Goal: Participate in discussion: Engage in conversation with other users on a specific topic

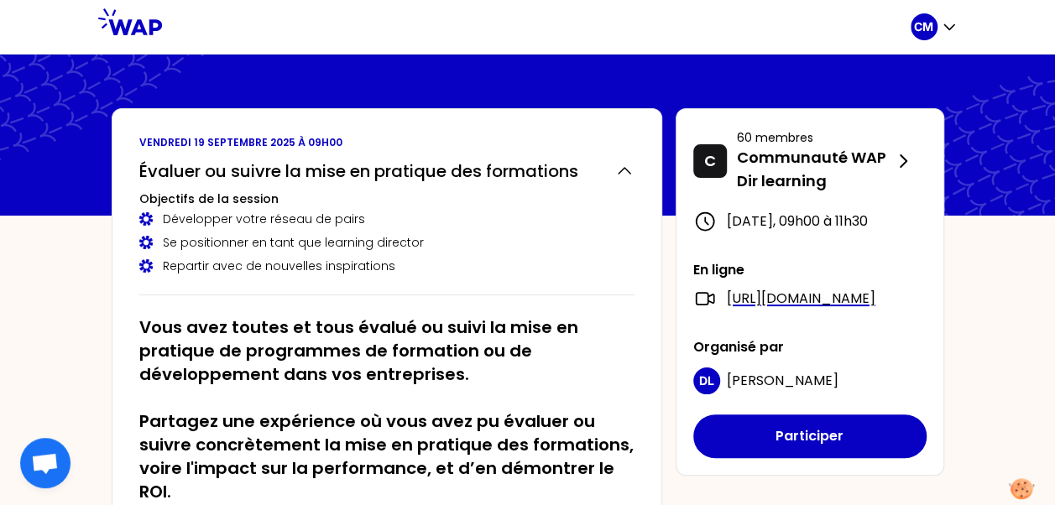
click at [825, 458] on button "Participer" at bounding box center [809, 437] width 233 height 44
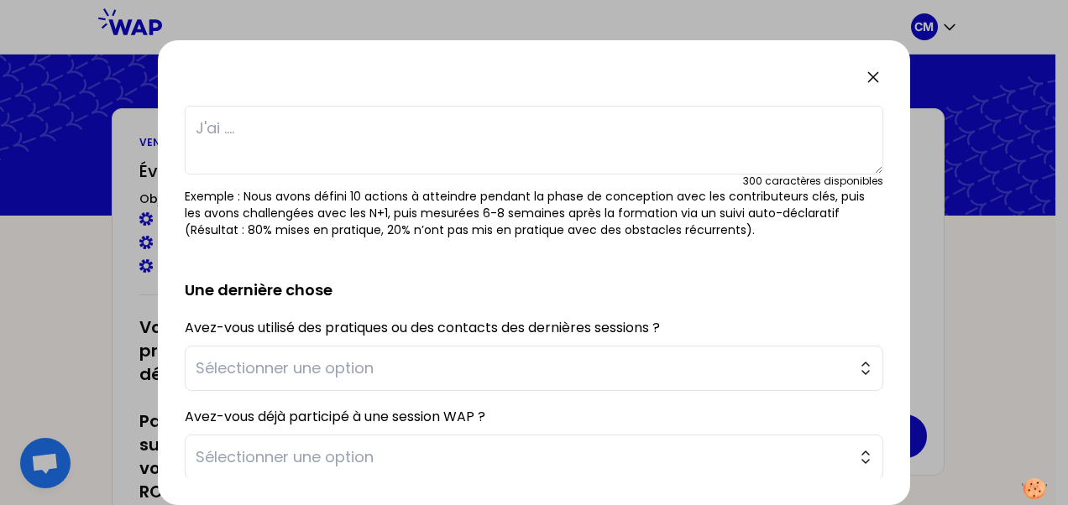
scroll to position [8, 0]
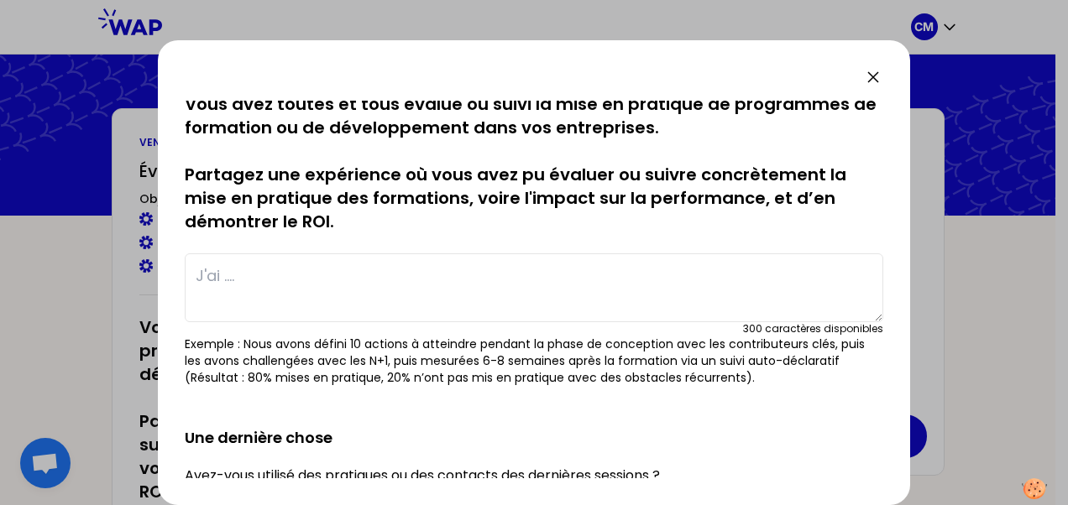
click at [254, 272] on textarea at bounding box center [534, 288] width 699 height 69
type textarea "T"
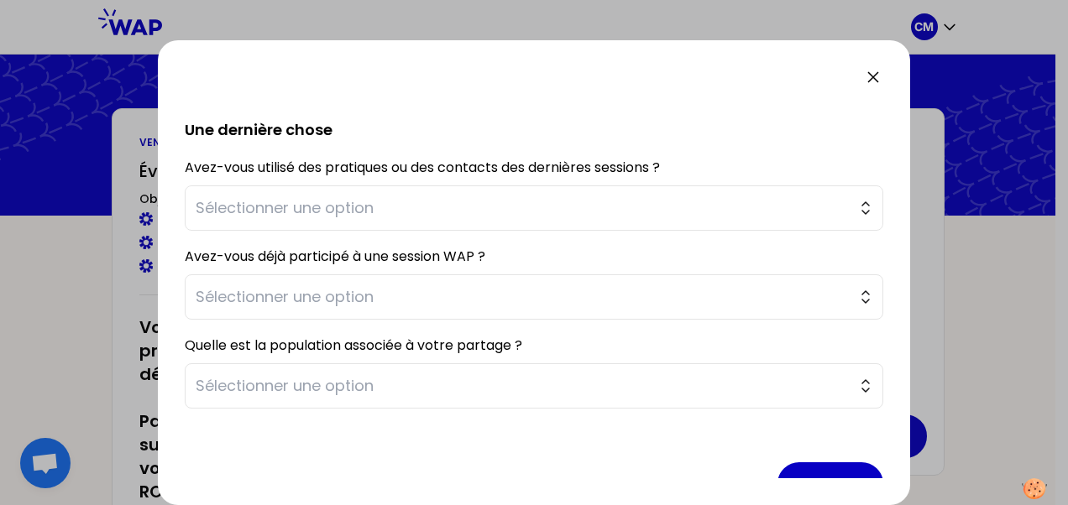
scroll to position [315, 0]
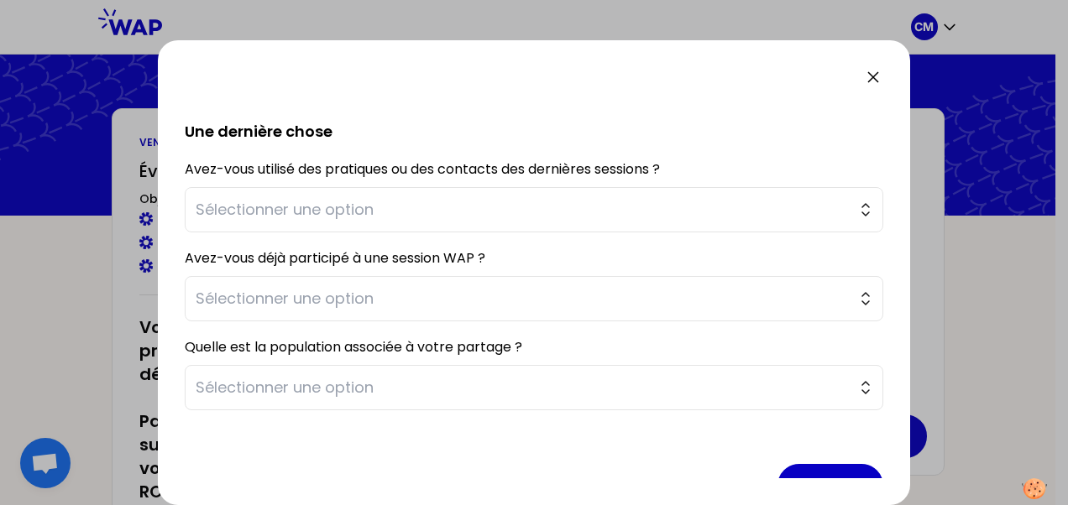
type textarea "Suivi post-formation de la mise en pratique"
click at [519, 297] on span "Sélectionner une option" at bounding box center [522, 299] width 653 height 24
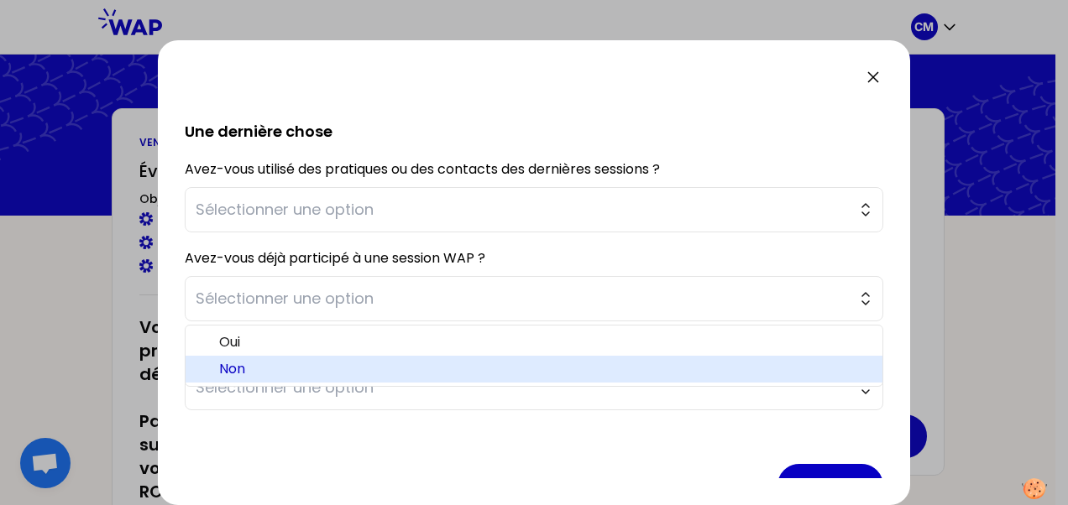
click at [235, 369] on span "Non" at bounding box center [544, 369] width 650 height 20
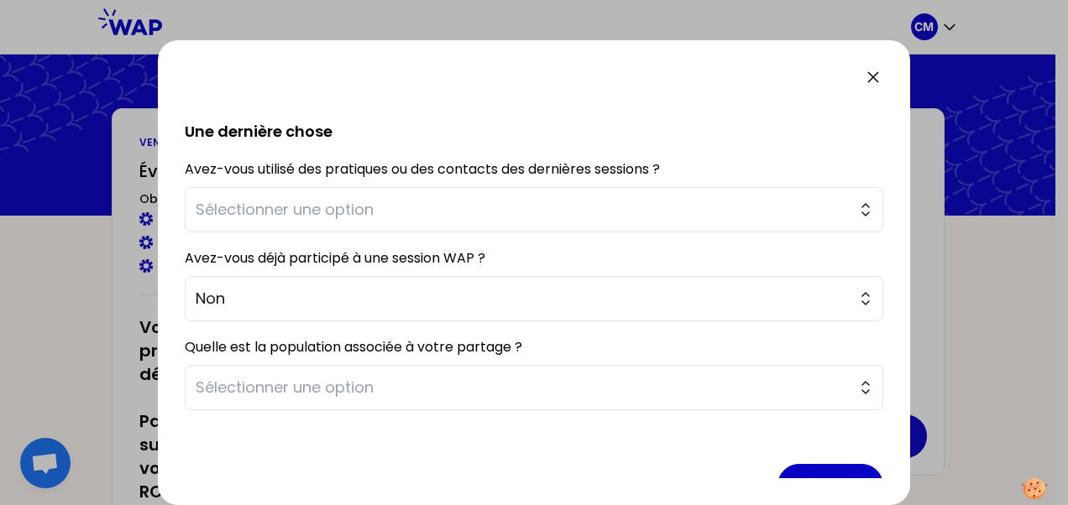
click at [499, 205] on span "Sélectionner une option" at bounding box center [522, 210] width 653 height 24
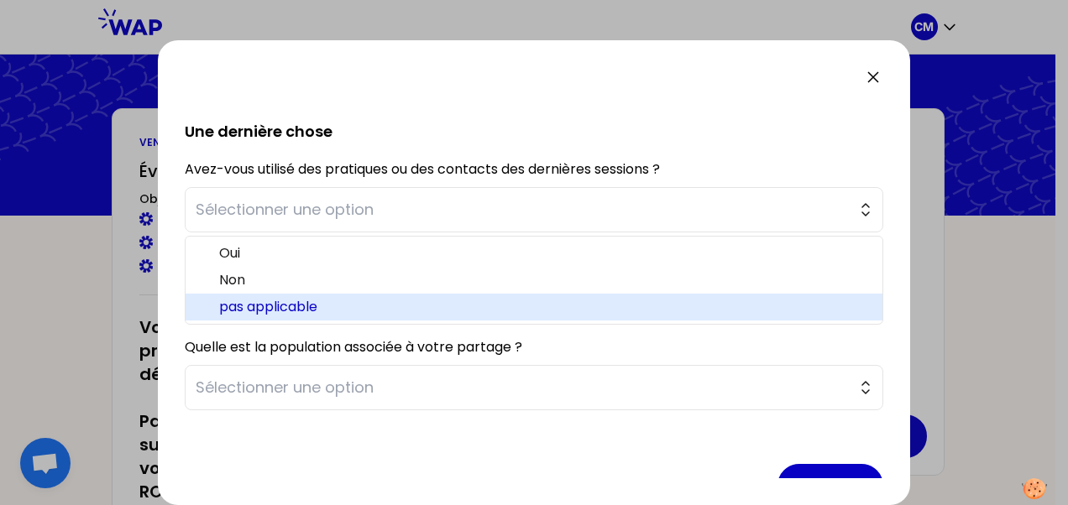
click at [275, 311] on span "pas applicable" at bounding box center [544, 307] width 650 height 20
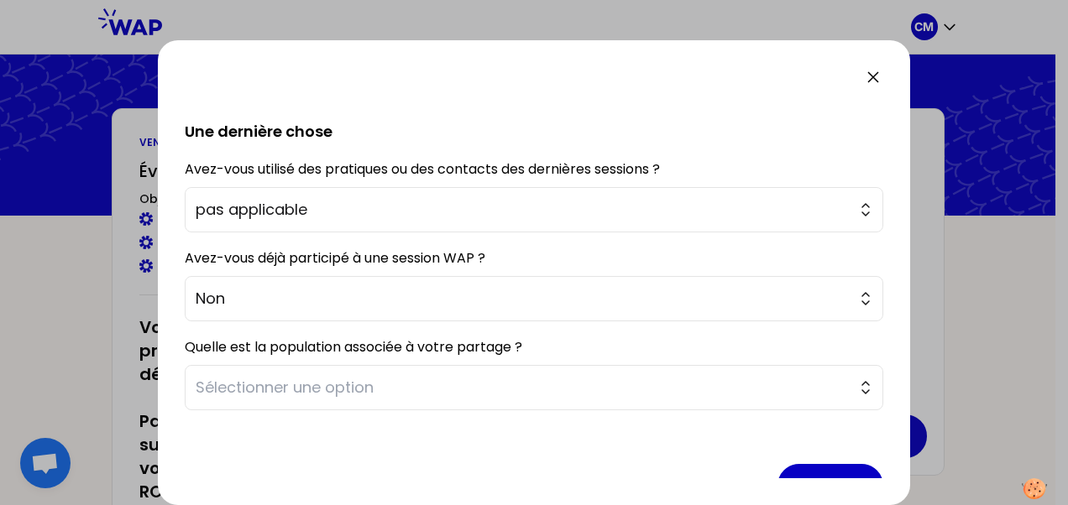
click at [453, 395] on span "Sélectionner une option" at bounding box center [522, 388] width 653 height 24
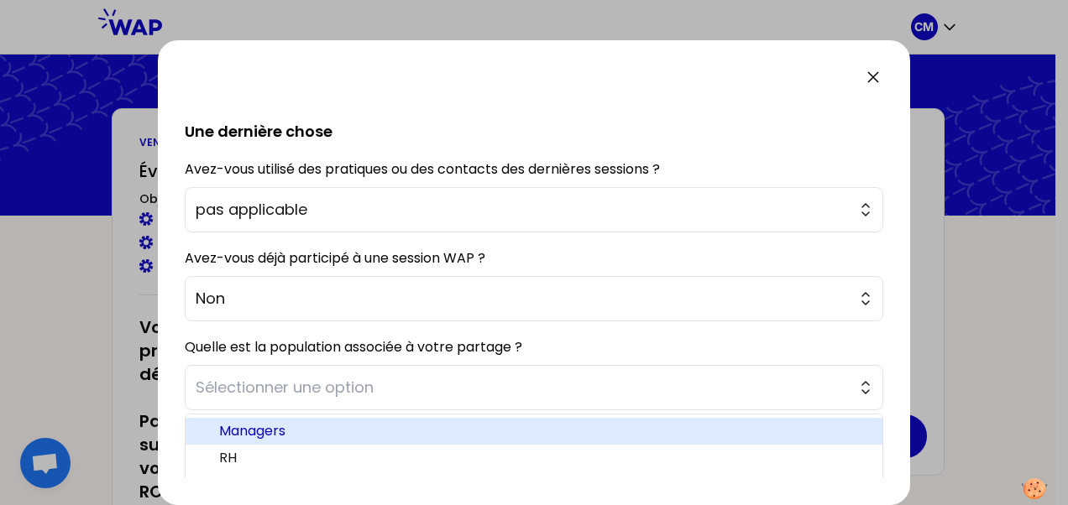
click at [269, 426] on span "Managers" at bounding box center [544, 431] width 650 height 20
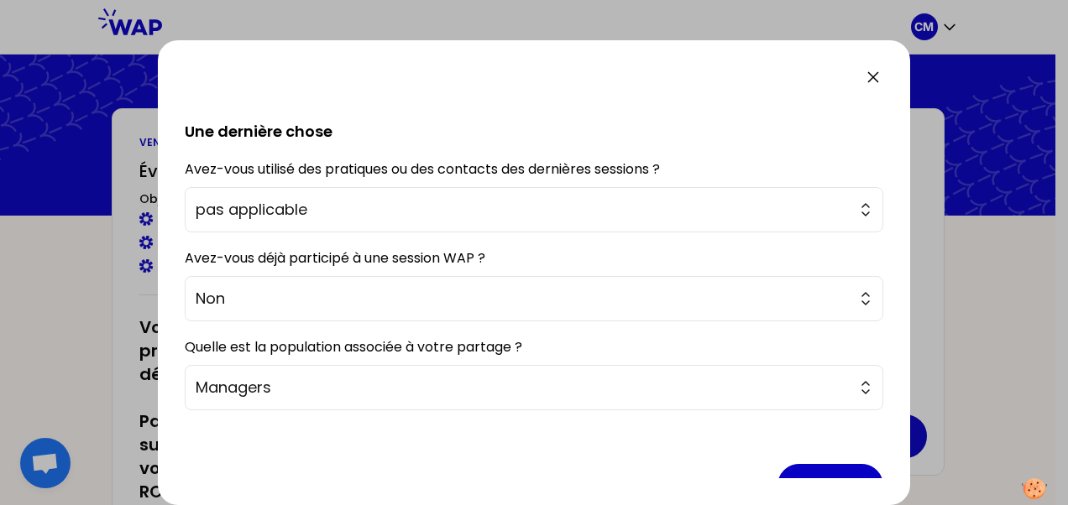
scroll to position [355, 0]
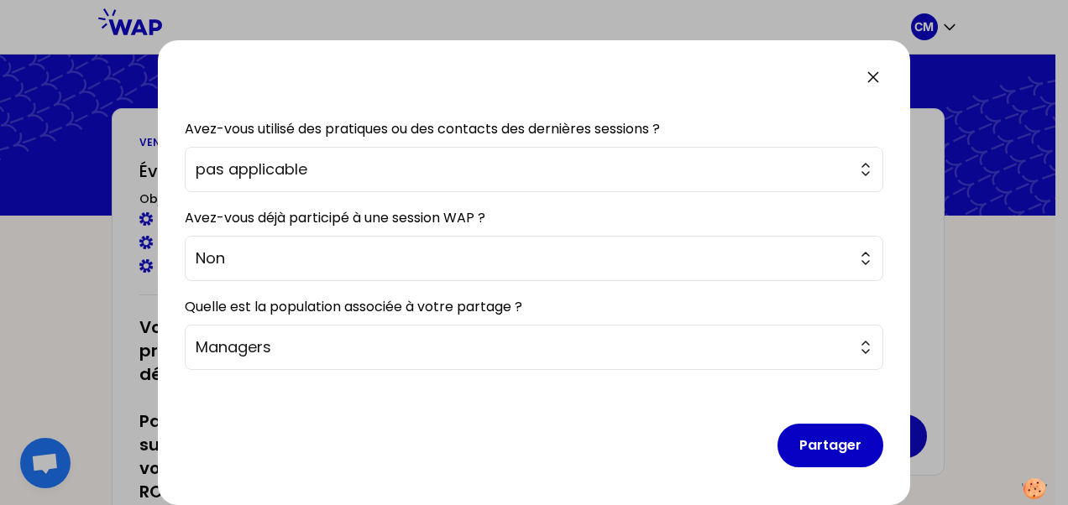
click at [829, 435] on button "Partager" at bounding box center [830, 446] width 106 height 44
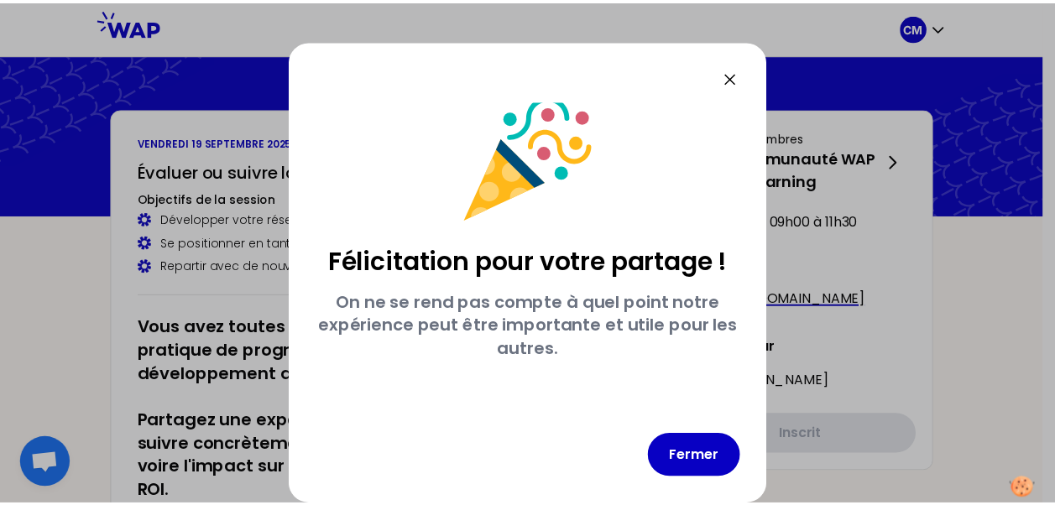
scroll to position [15, 0]
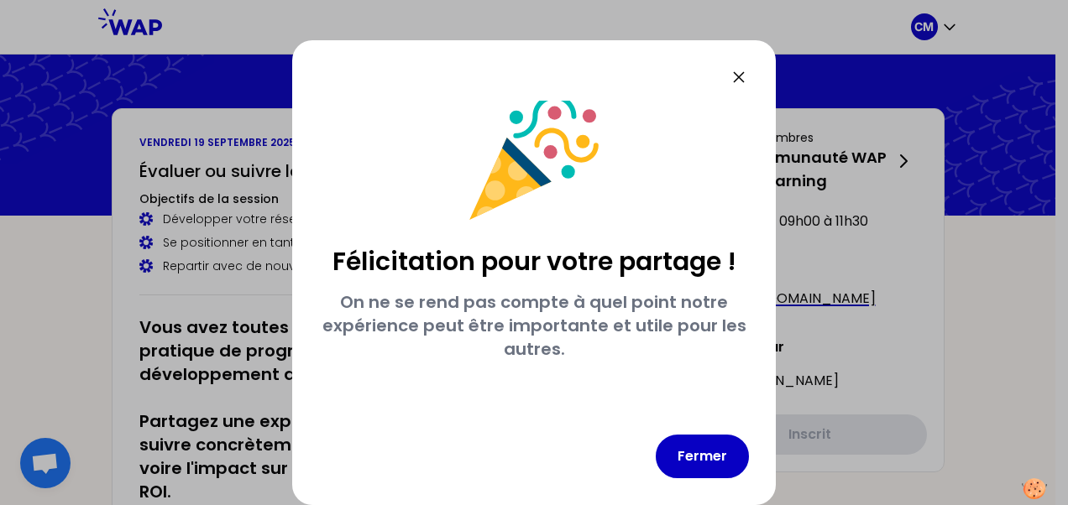
click at [717, 440] on button "Fermer" at bounding box center [702, 457] width 93 height 44
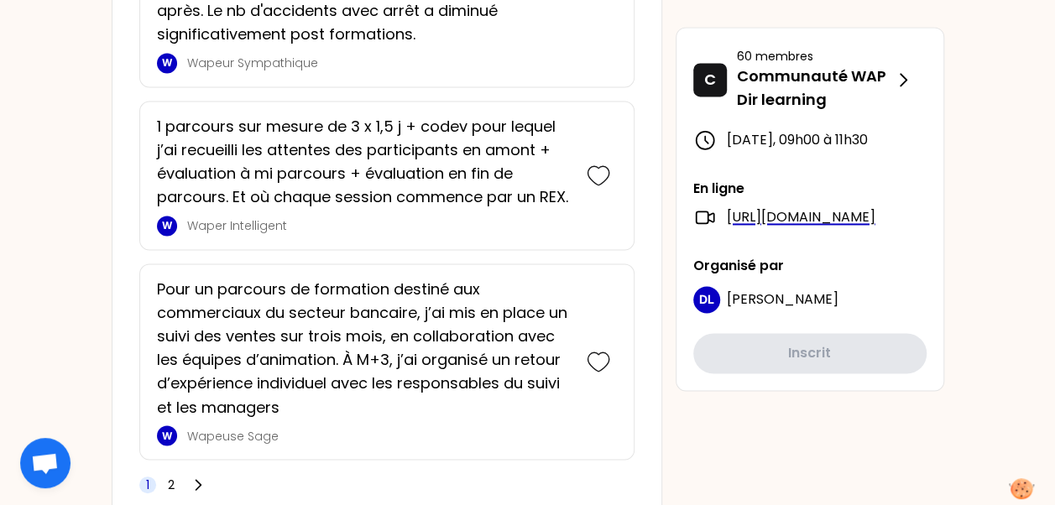
scroll to position [4372, 0]
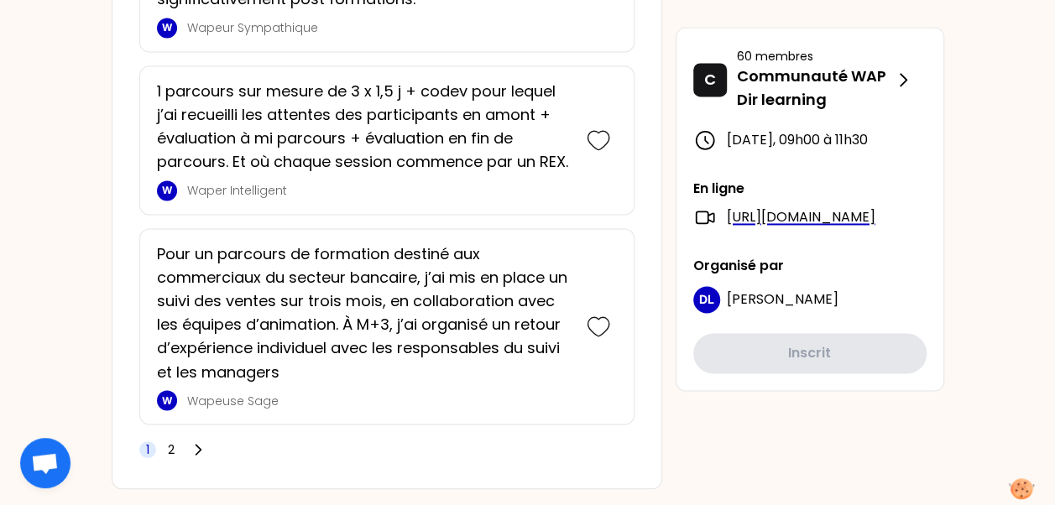
click at [205, 442] on icon at bounding box center [198, 450] width 17 height 17
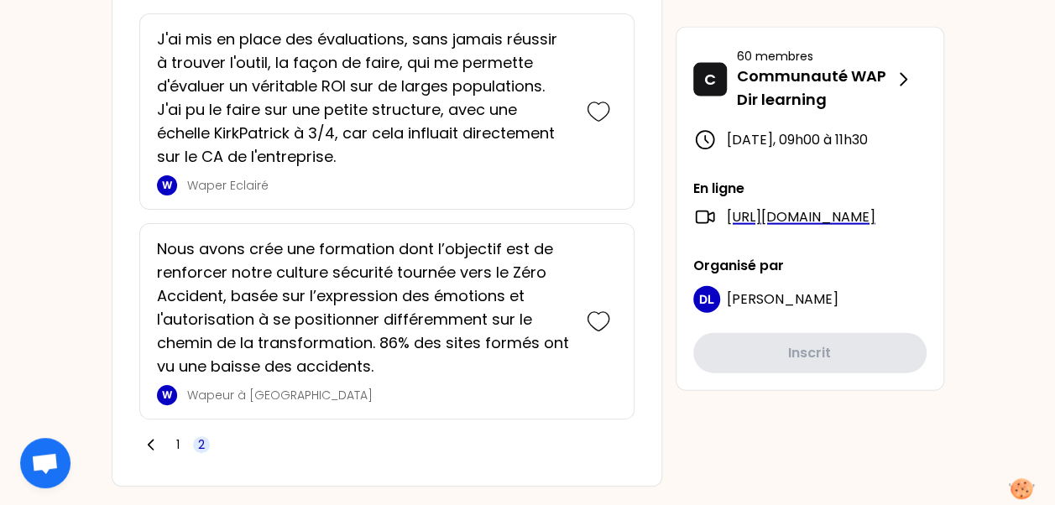
scroll to position [1794, 0]
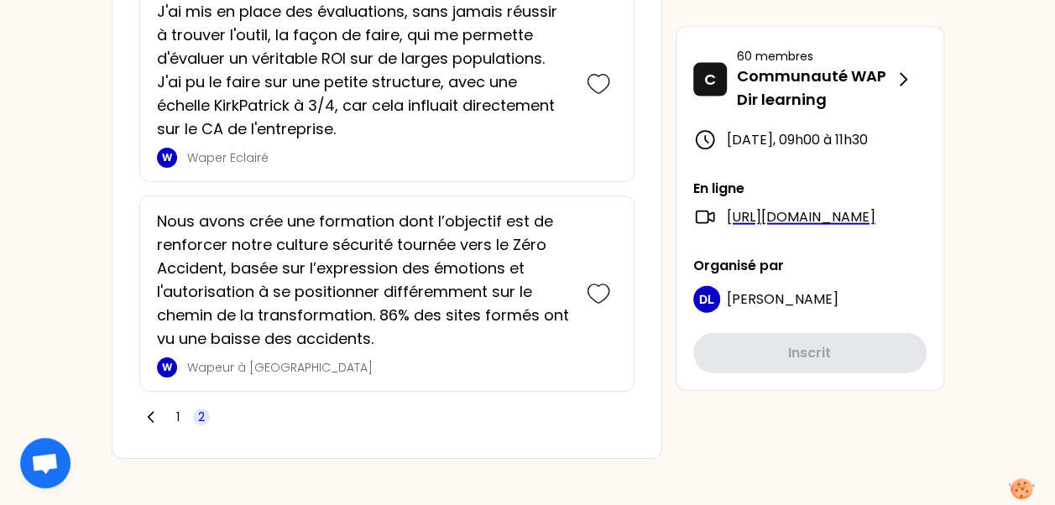
click at [176, 416] on span "1" at bounding box center [177, 417] width 3 height 17
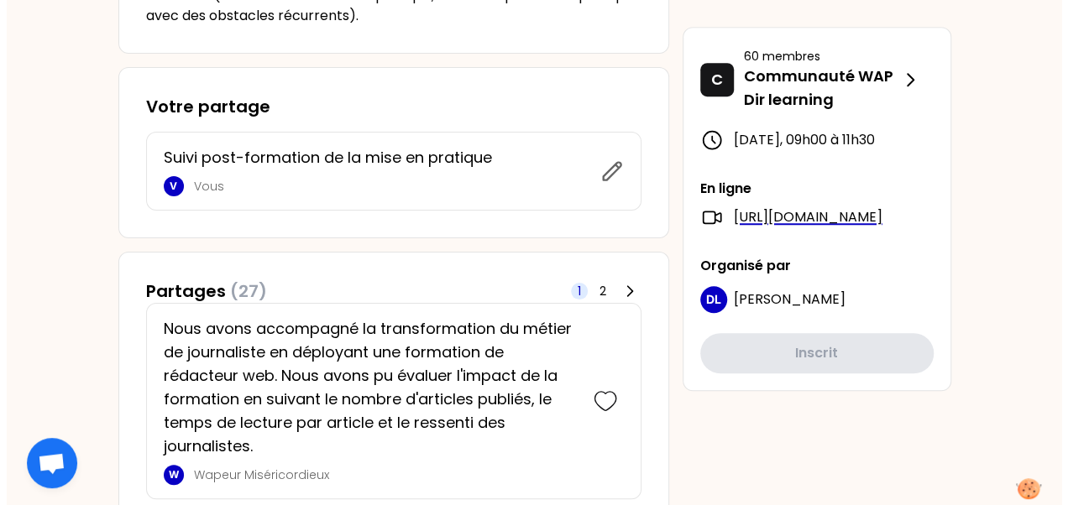
scroll to position [568, 0]
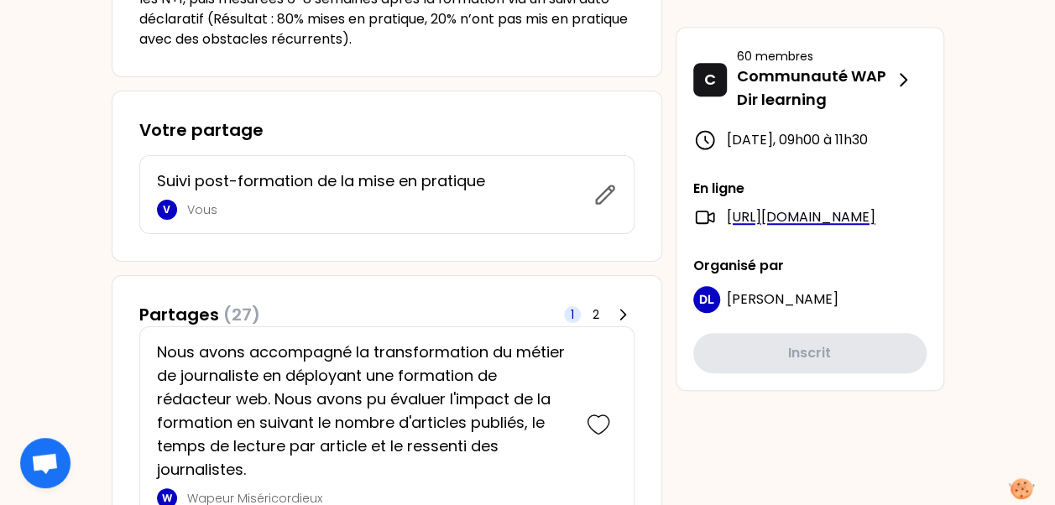
click at [599, 202] on icon at bounding box center [606, 195] width 24 height 24
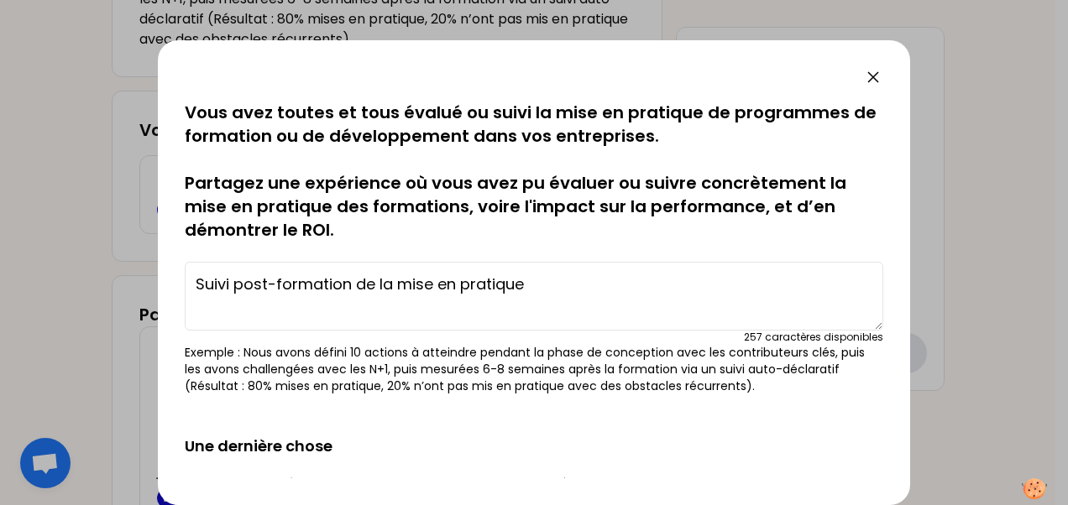
click at [546, 280] on textarea "Suivi post-formation de la mise en pratique" at bounding box center [534, 296] width 699 height 69
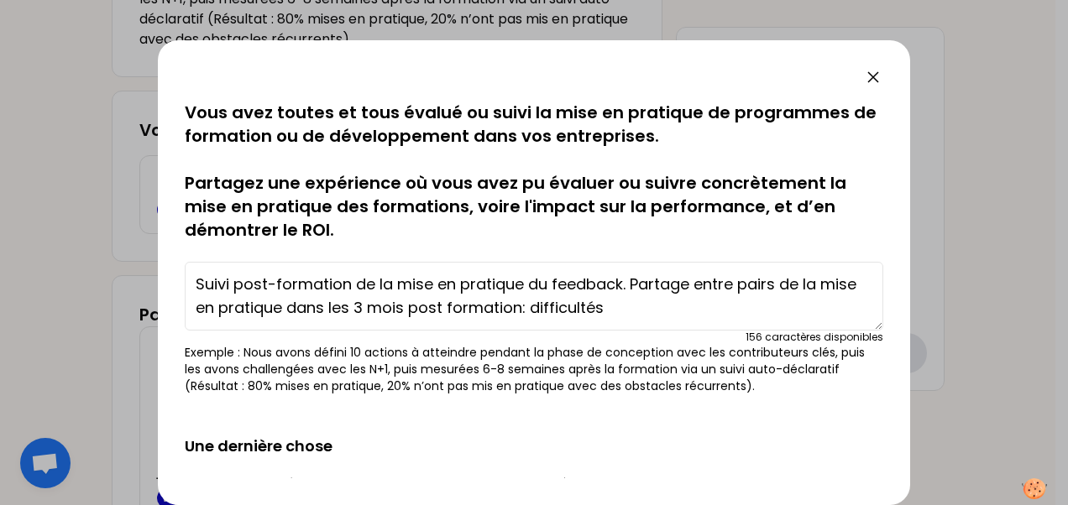
click at [636, 318] on textarea "Suivi post-formation de la mise en pratique du feedback. Partage entre pairs de…" at bounding box center [534, 296] width 699 height 69
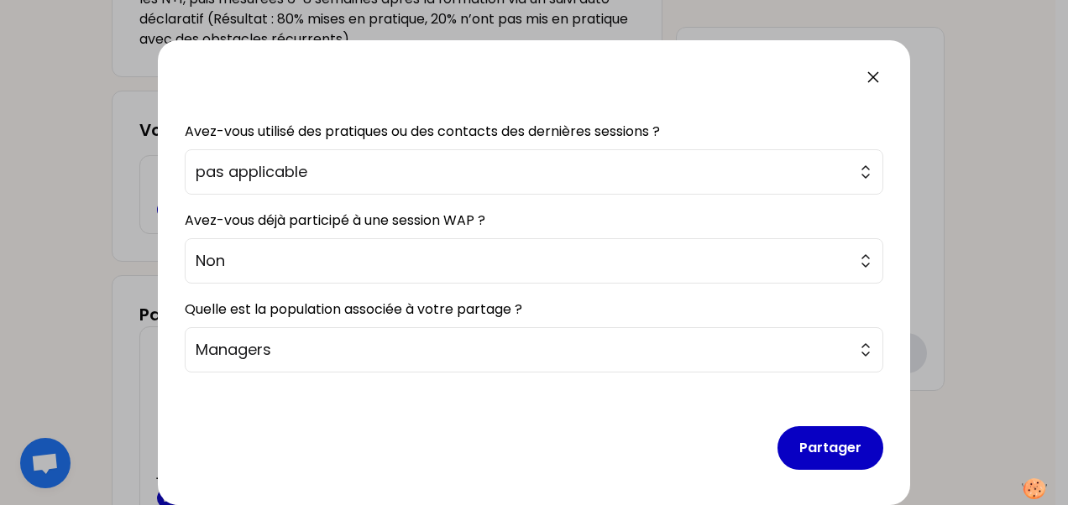
scroll to position [355, 0]
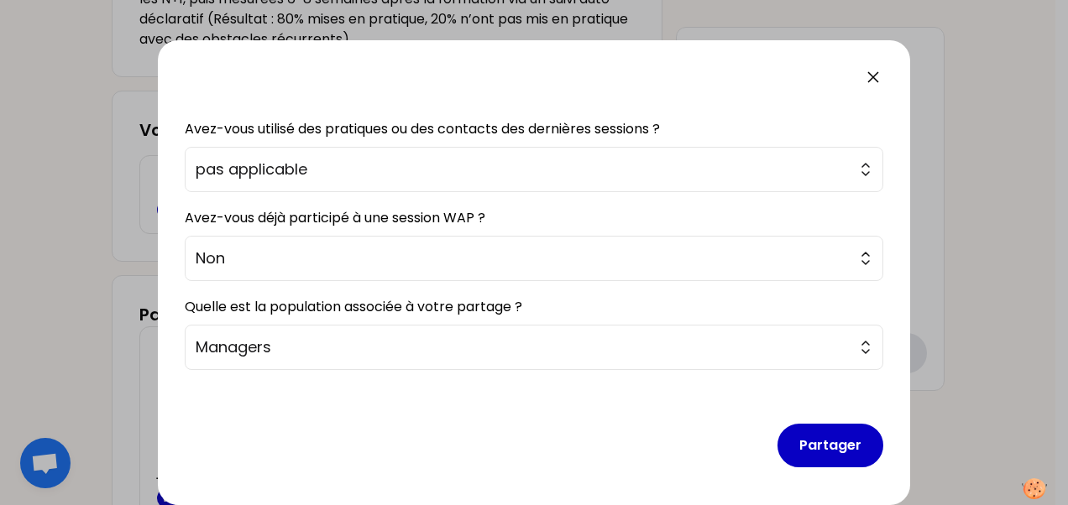
type textarea "Suivi post-formation de la mise en pratique du feedback. Partage entre pairs de…"
click at [832, 453] on button "Partager" at bounding box center [830, 446] width 106 height 44
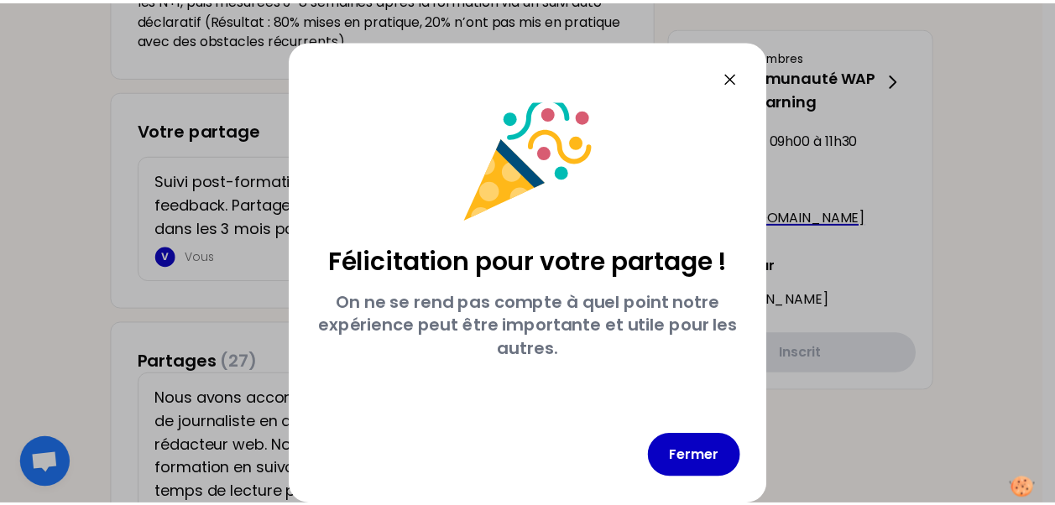
scroll to position [15, 0]
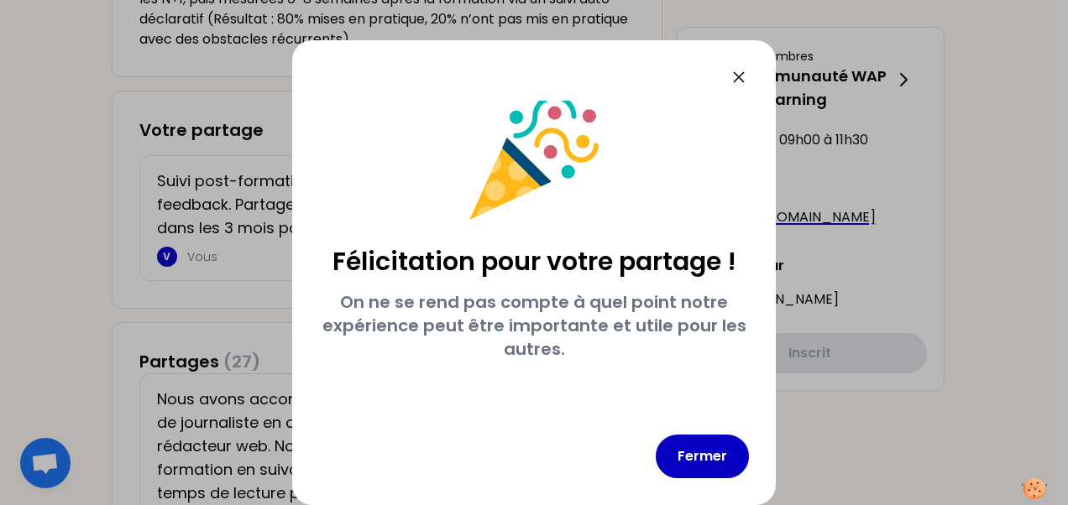
click at [729, 465] on button "Fermer" at bounding box center [702, 457] width 93 height 44
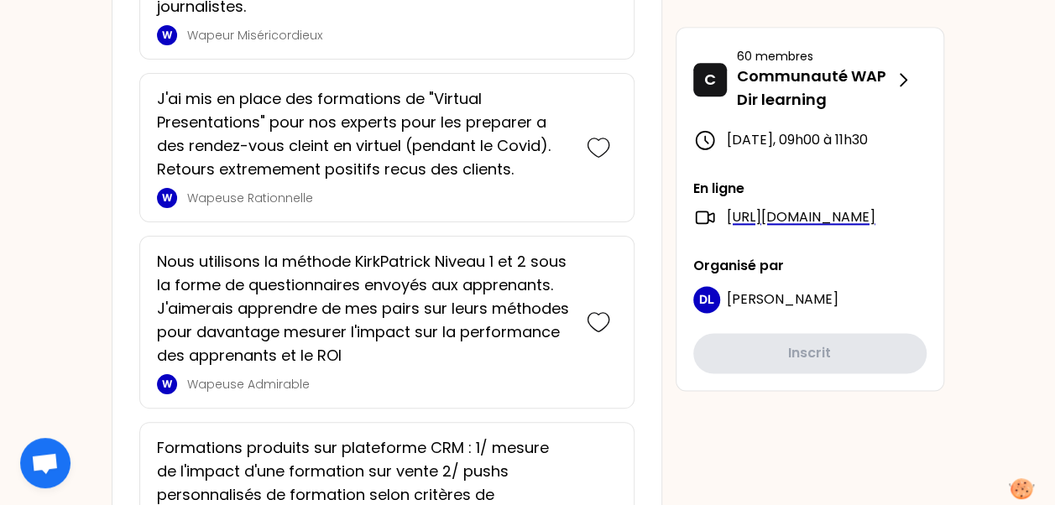
scroll to position [223, 0]
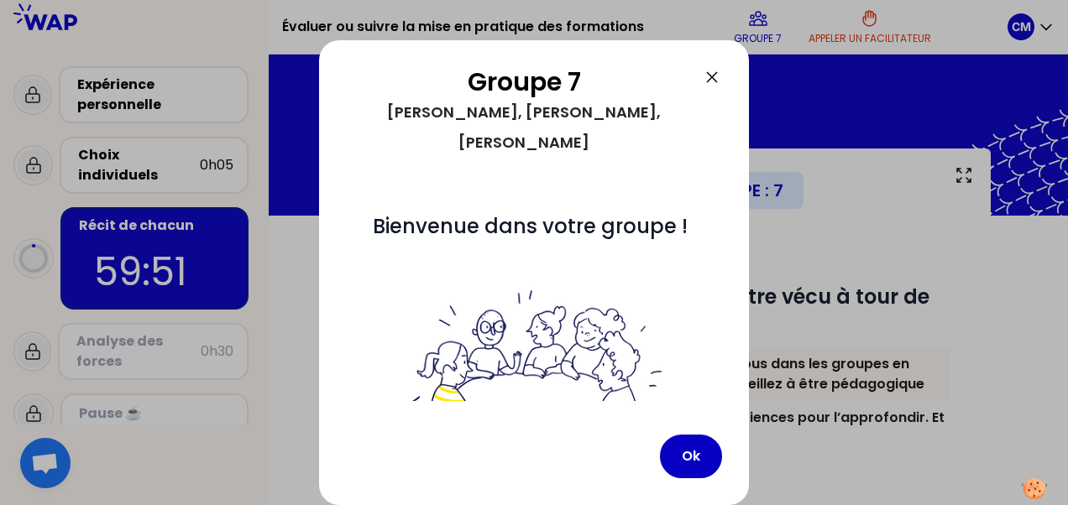
click at [697, 451] on button "Ok" at bounding box center [691, 457] width 62 height 44
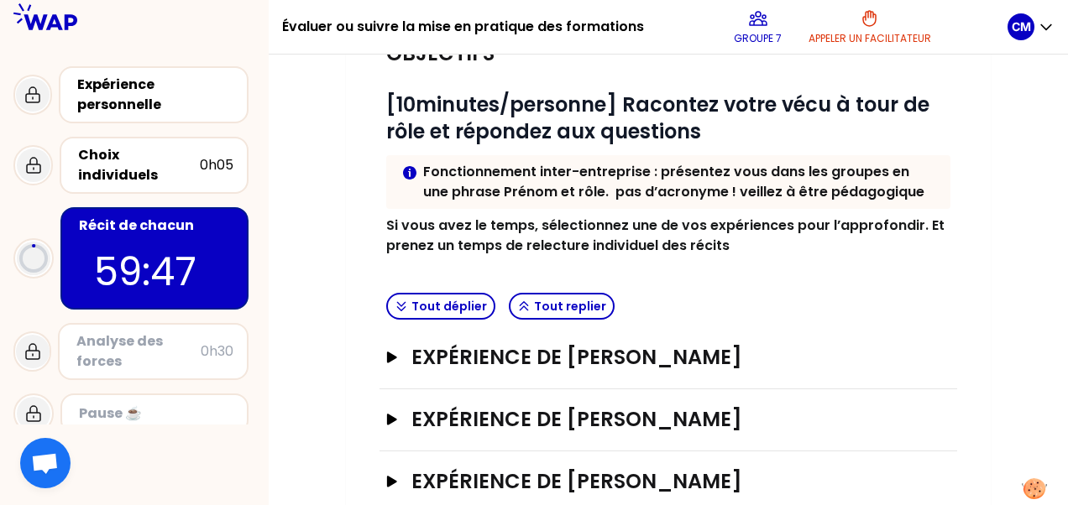
scroll to position [231, 0]
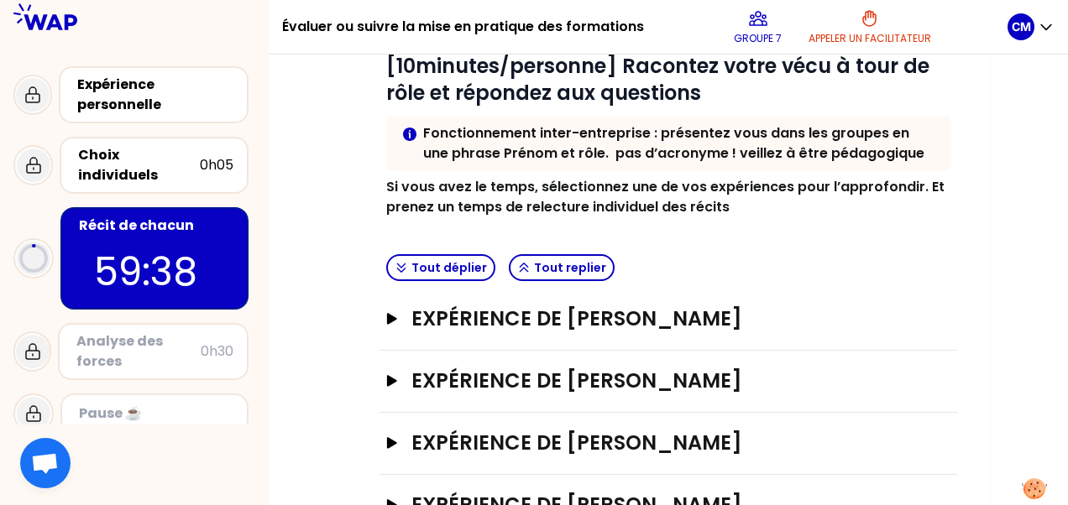
click at [400, 321] on button "Expérience de [PERSON_NAME]" at bounding box center [668, 319] width 564 height 27
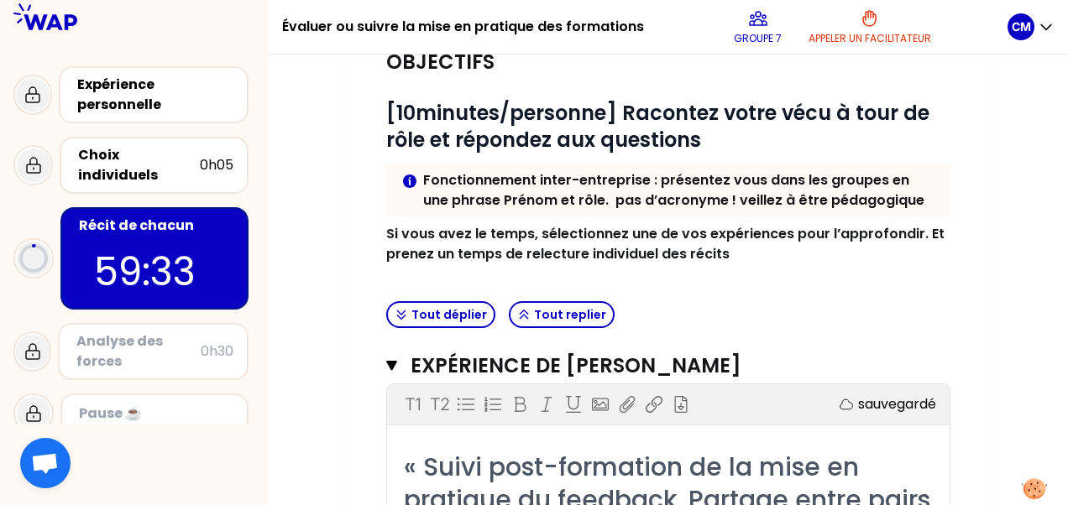
scroll to position [186, 0]
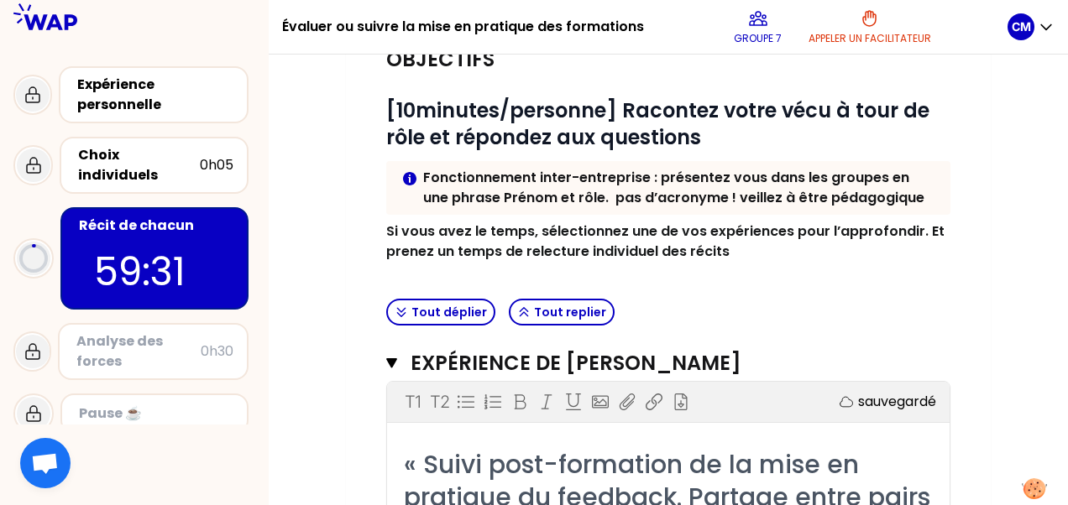
click at [396, 360] on icon "button" at bounding box center [391, 363] width 11 height 10
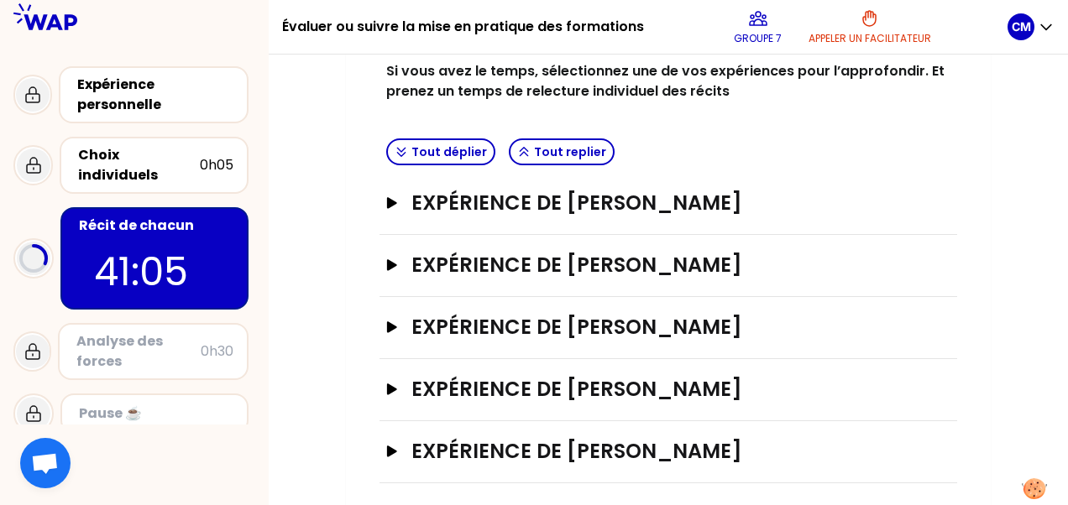
scroll to position [354, 0]
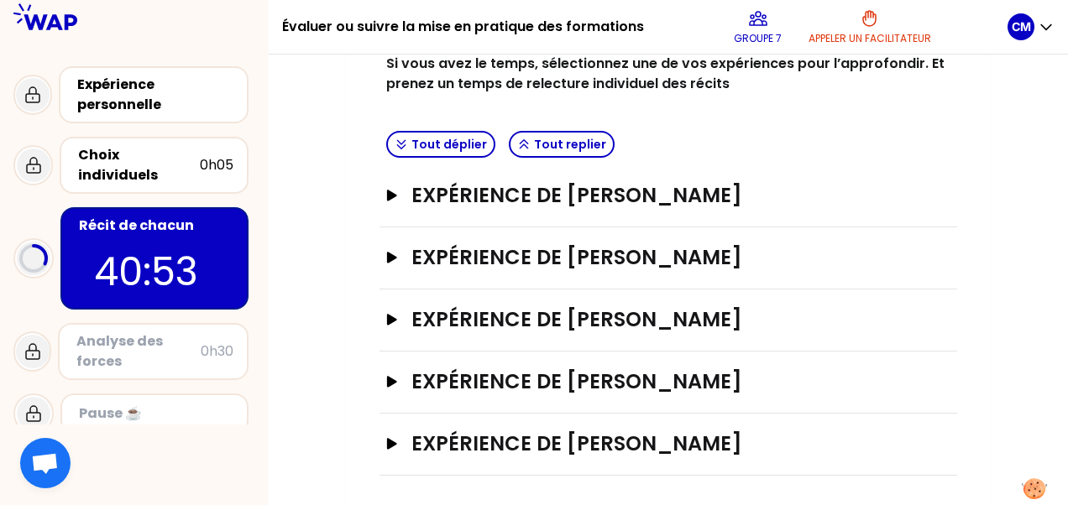
click at [712, 438] on h3 "Expérience de [PERSON_NAME]" at bounding box center [651, 444] width 480 height 27
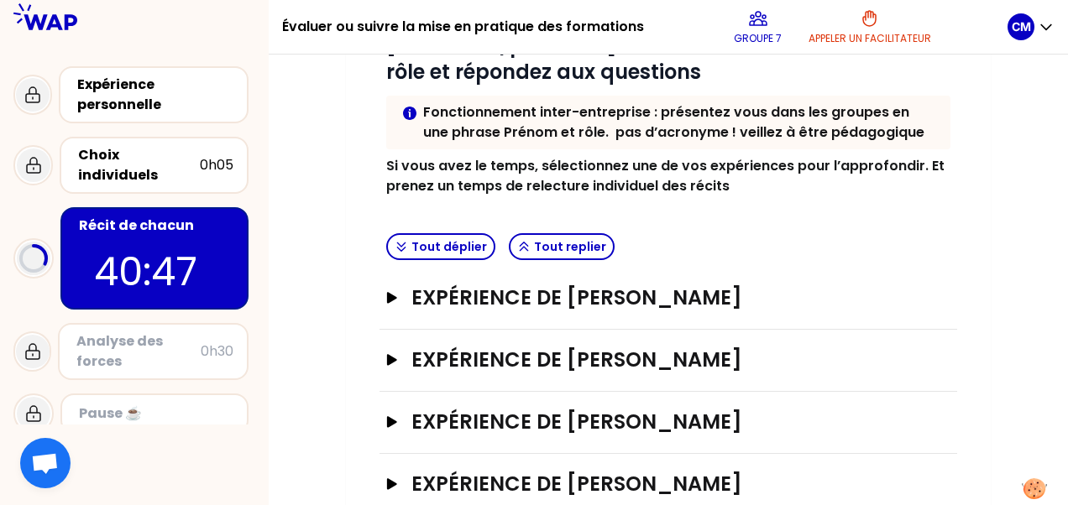
scroll to position [416, 0]
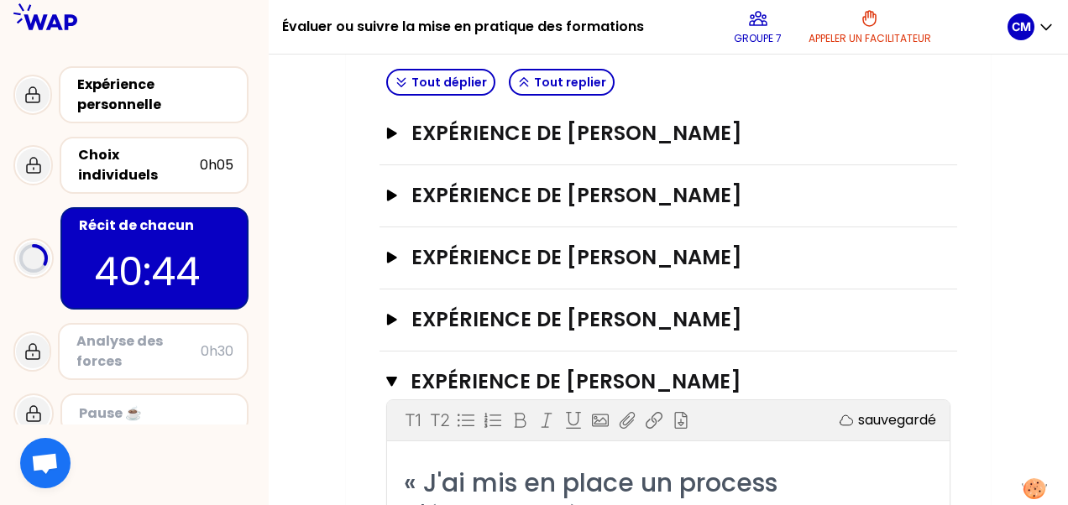
click at [714, 122] on h3 "Expérience de [PERSON_NAME]" at bounding box center [651, 133] width 480 height 27
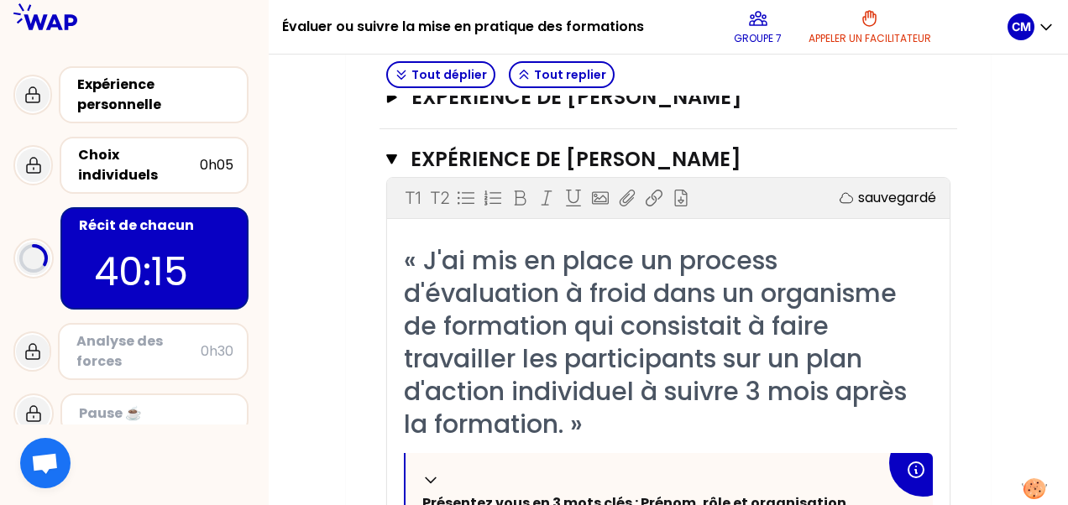
scroll to position [1935, 0]
